Goal: Find specific page/section: Find specific page/section

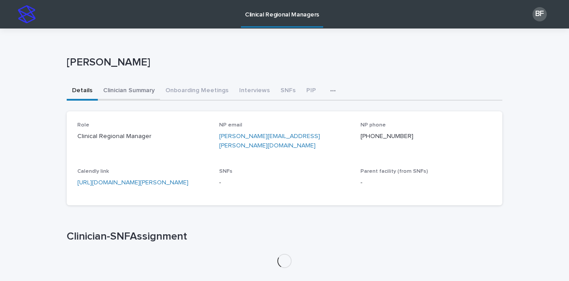
click at [110, 93] on button "Clinician Summary" at bounding box center [129, 91] width 62 height 19
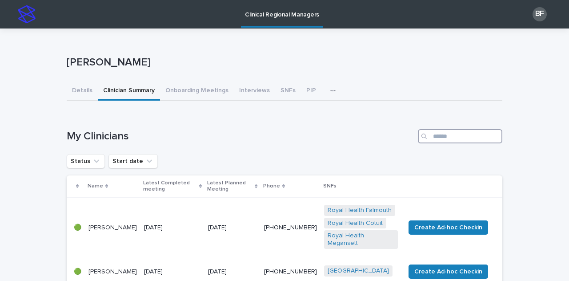
click at [436, 134] on input "Search" at bounding box center [460, 136] width 84 height 14
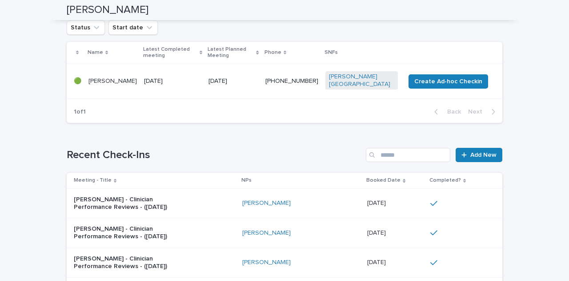
scroll to position [89, 0]
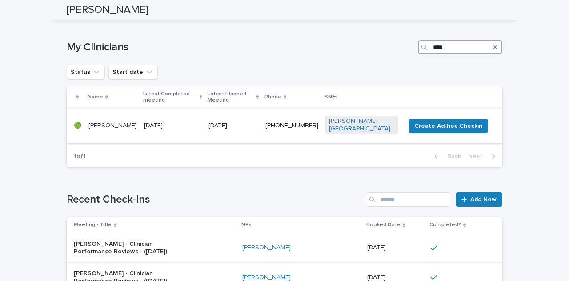
type input "****"
click at [159, 118] on div "[DATE]" at bounding box center [172, 125] width 57 height 15
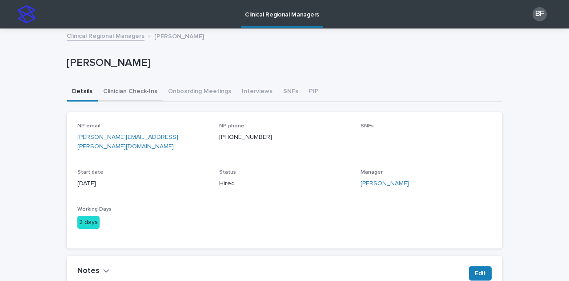
click at [137, 93] on button "Clinician Check-Ins" at bounding box center [130, 92] width 65 height 19
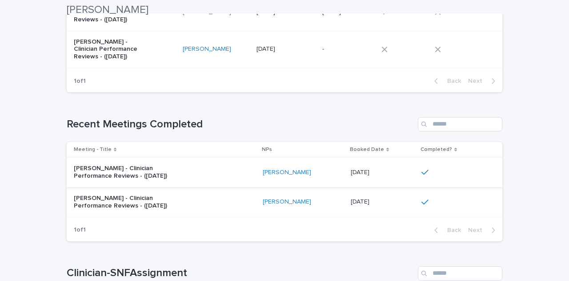
scroll to position [178, 0]
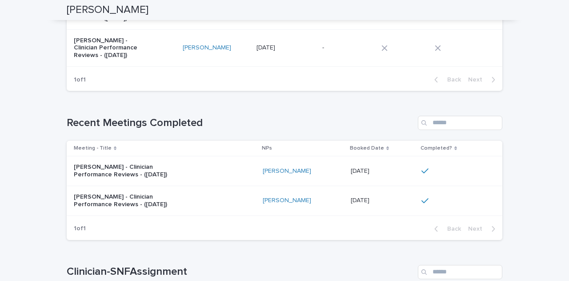
click at [221, 165] on div "[PERSON_NAME] - Clinician Performance Reviews - ([DATE])" at bounding box center [165, 171] width 182 height 22
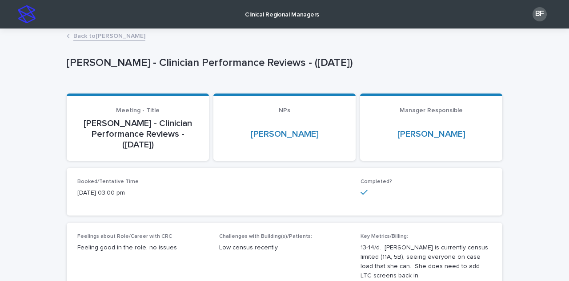
click at [301, 16] on p "Clinical Regional Managers" at bounding box center [282, 9] width 74 height 19
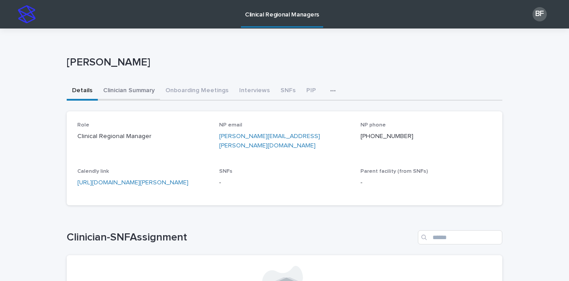
click at [122, 89] on button "Clinician Summary" at bounding box center [129, 91] width 62 height 19
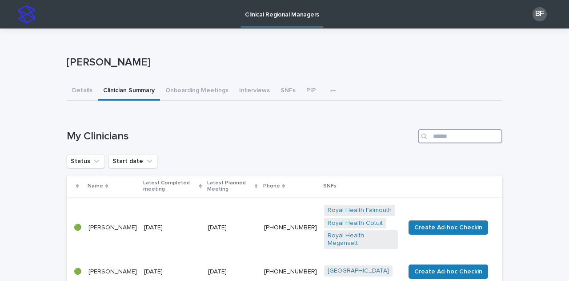
click at [445, 136] on input "Search" at bounding box center [460, 136] width 84 height 14
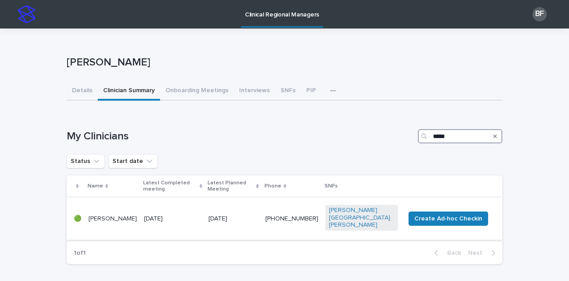
type input "*****"
click at [176, 213] on td "[DATE]" at bounding box center [172, 218] width 64 height 42
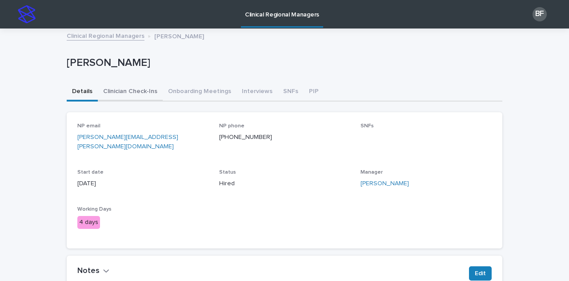
click at [108, 91] on button "Clinician Check-Ins" at bounding box center [130, 92] width 65 height 19
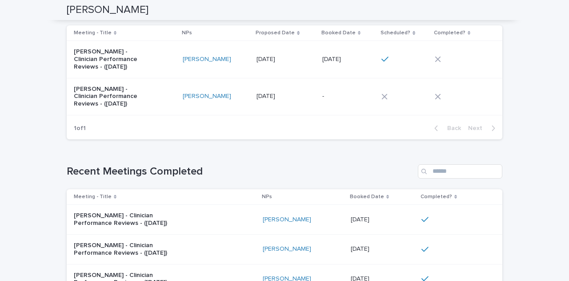
scroll to position [178, 0]
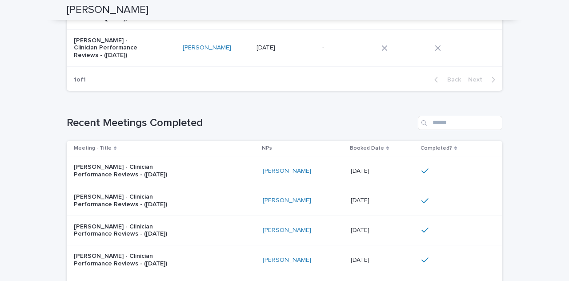
click at [217, 174] on div "[PERSON_NAME] - Clinician Performance Reviews - ([DATE])" at bounding box center [165, 171] width 182 height 22
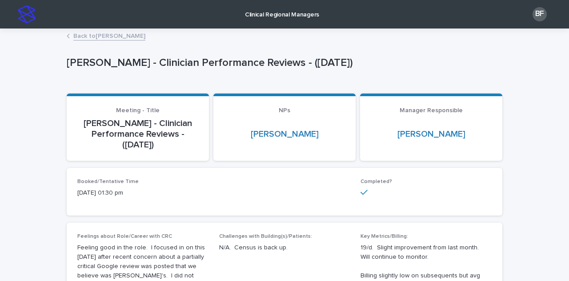
click at [290, 13] on p "Clinical Regional Managers" at bounding box center [282, 9] width 74 height 19
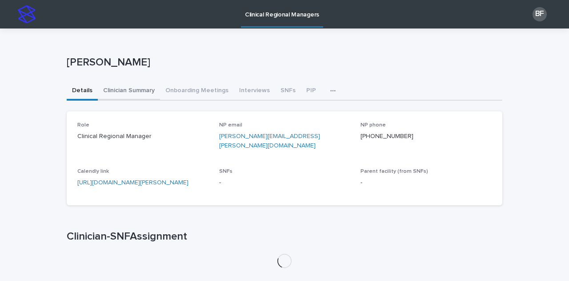
click at [131, 95] on button "Clinician Summary" at bounding box center [129, 91] width 62 height 19
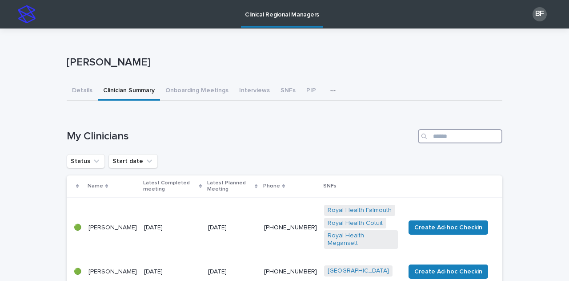
click at [442, 135] on input "Search" at bounding box center [460, 136] width 84 height 14
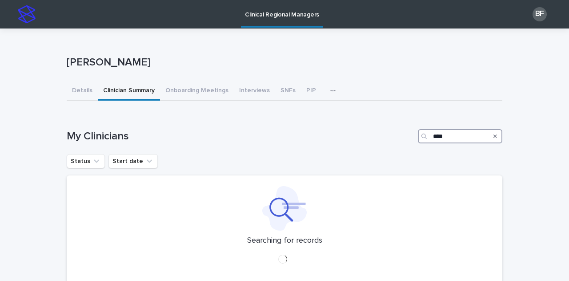
type input "****"
